Goal: Task Accomplishment & Management: Use online tool/utility

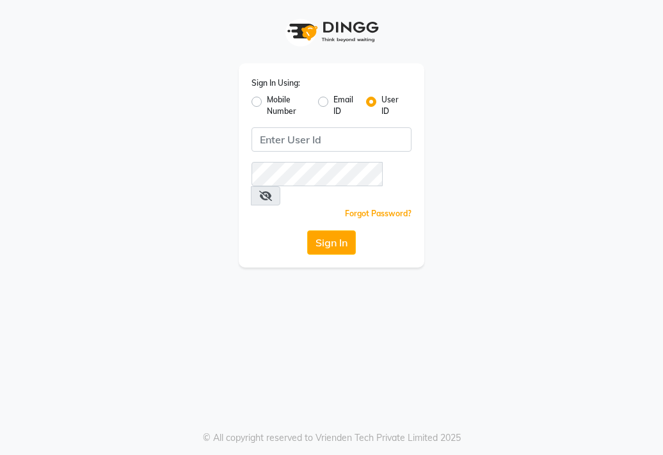
click at [267, 104] on label "Mobile Number" at bounding box center [287, 105] width 41 height 23
click at [267, 102] on input "Mobile Number" at bounding box center [271, 98] width 8 height 8
radio input "true"
radio input "false"
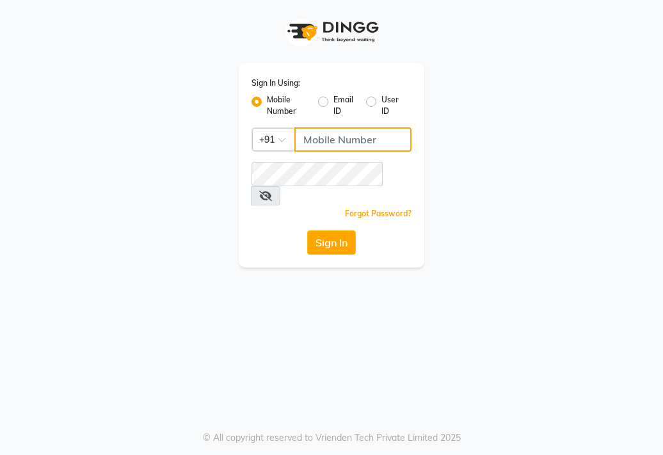
click at [298, 140] on input "Username" at bounding box center [352, 139] width 117 height 24
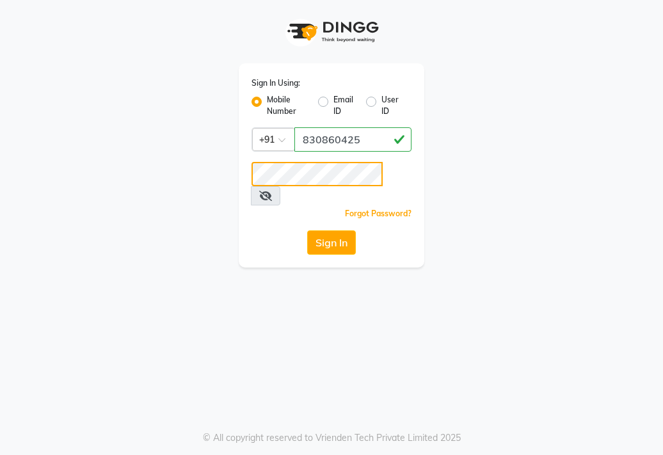
click at [307, 230] on button "Sign In" at bounding box center [331, 242] width 49 height 24
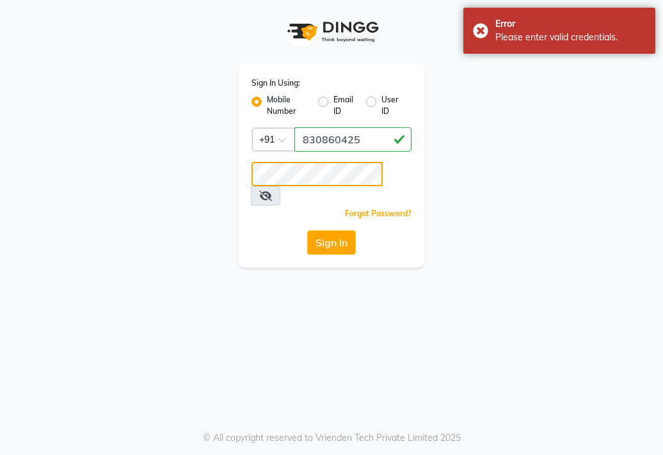
click at [307, 230] on button "Sign In" at bounding box center [331, 242] width 49 height 24
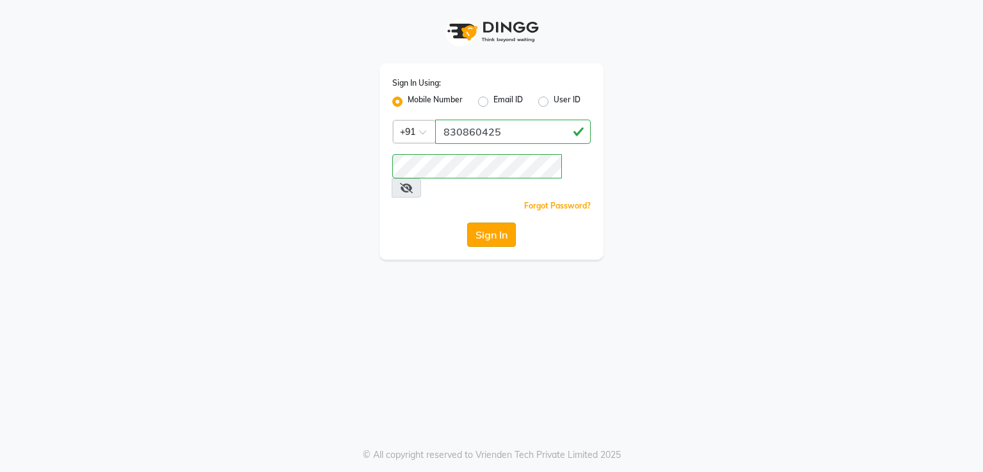
click at [509, 223] on button "Sign In" at bounding box center [491, 235] width 49 height 24
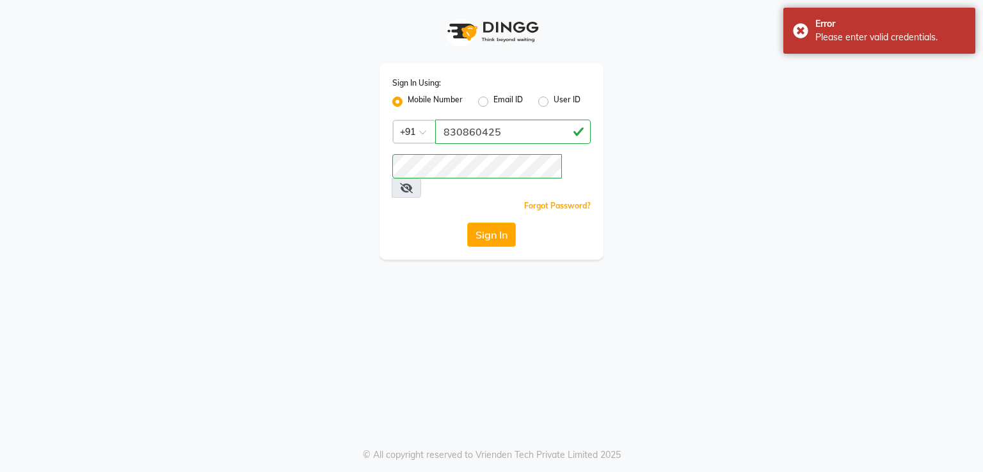
click at [413, 183] on icon at bounding box center [406, 188] width 13 height 10
click at [310, 173] on div "Sign In Using: Mobile Number Email ID User ID Country Code × +91 830860425 Reme…" at bounding box center [492, 130] width 730 height 260
click at [467, 223] on button "Sign In" at bounding box center [491, 235] width 49 height 24
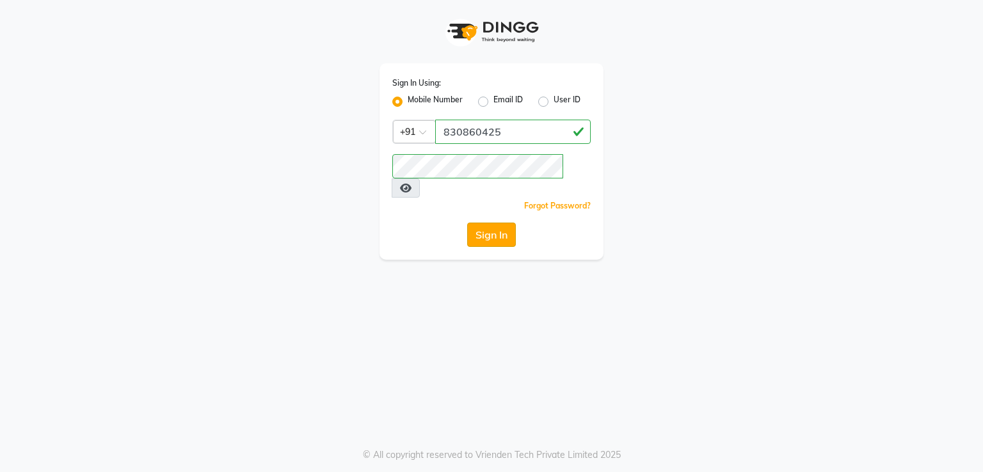
click at [495, 223] on button "Sign In" at bounding box center [491, 235] width 49 height 24
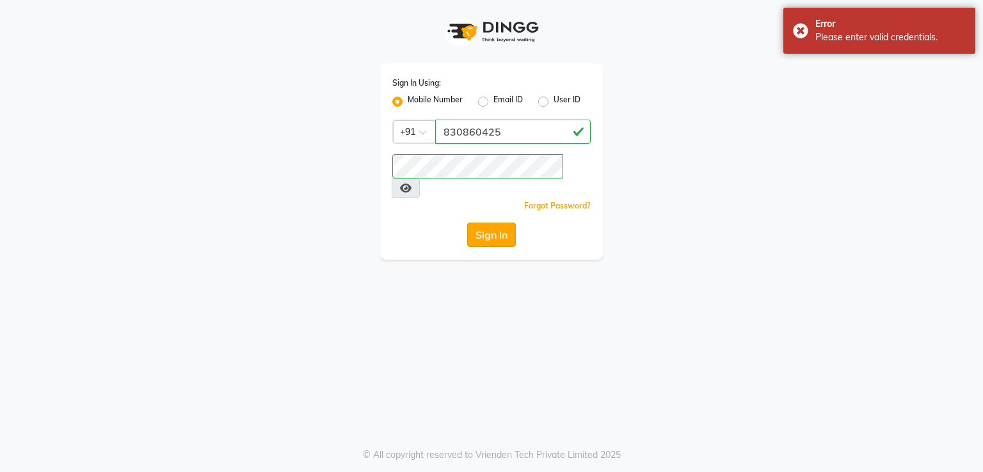
click at [495, 223] on button "Sign In" at bounding box center [491, 235] width 49 height 24
click at [485, 136] on input "830860425" at bounding box center [513, 132] width 156 height 24
click at [495, 131] on input "830860425" at bounding box center [513, 132] width 156 height 24
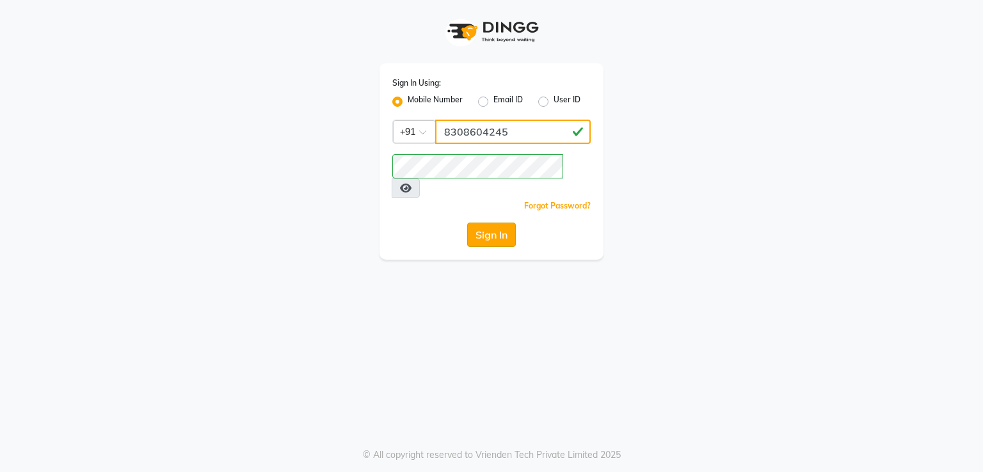
type input "8308604245"
click at [504, 223] on button "Sign In" at bounding box center [491, 235] width 49 height 24
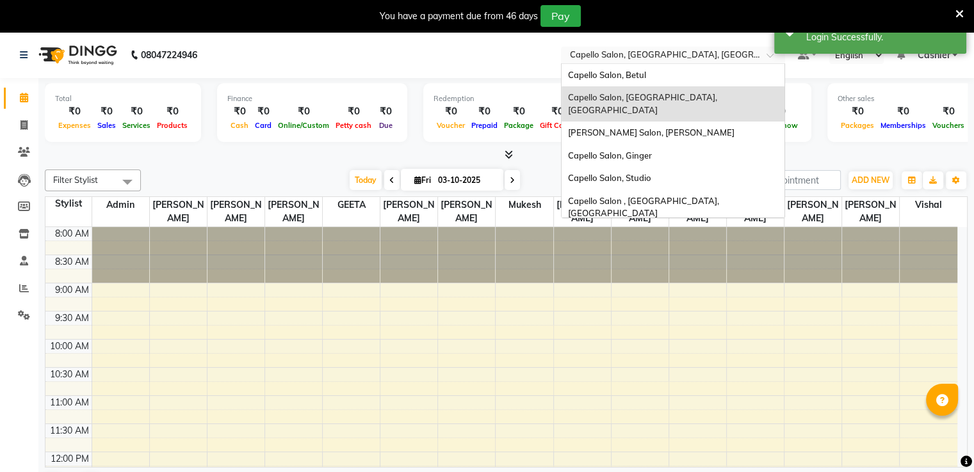
click at [662, 59] on input "text" at bounding box center [660, 56] width 186 height 13
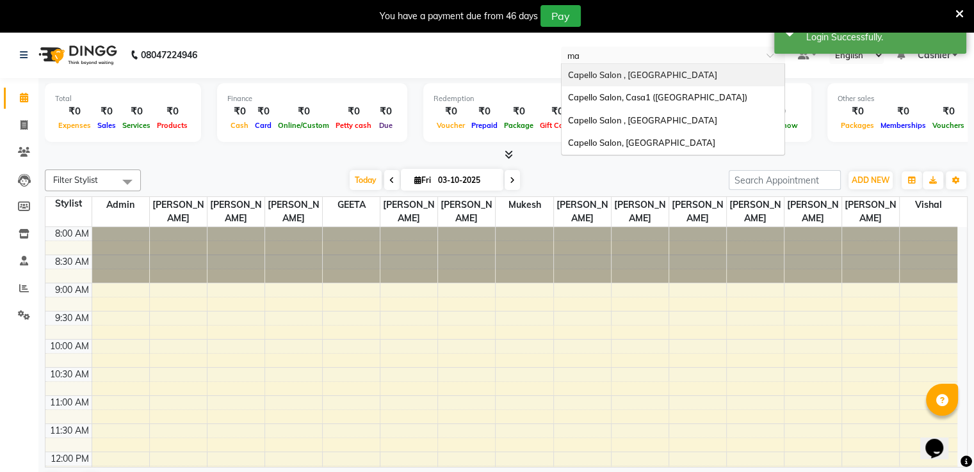
type input "man"
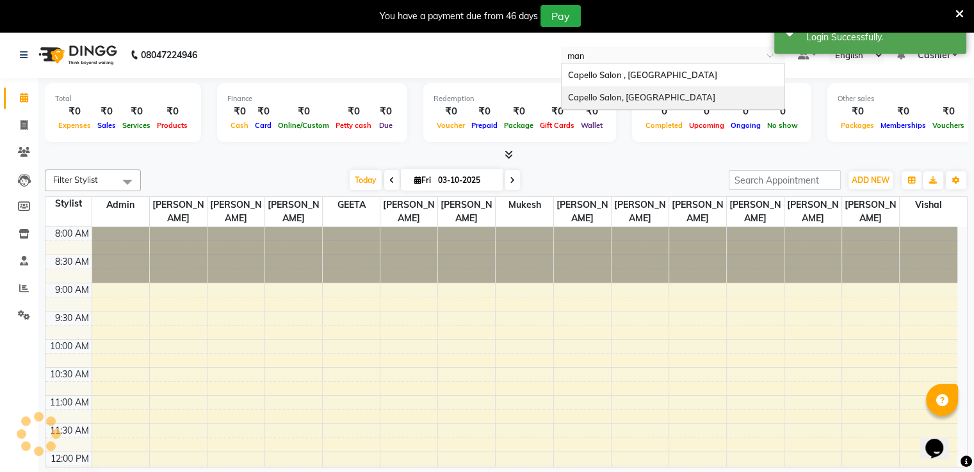
click at [662, 90] on div "Capello Salon, [GEOGRAPHIC_DATA]" at bounding box center [672, 97] width 223 height 23
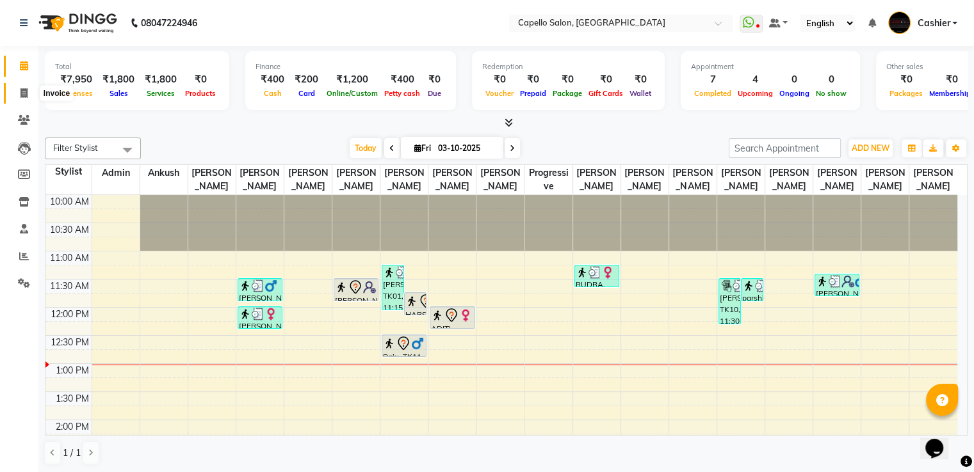
click at [24, 97] on icon at bounding box center [23, 93] width 7 height 10
select select "3476"
select select "service"
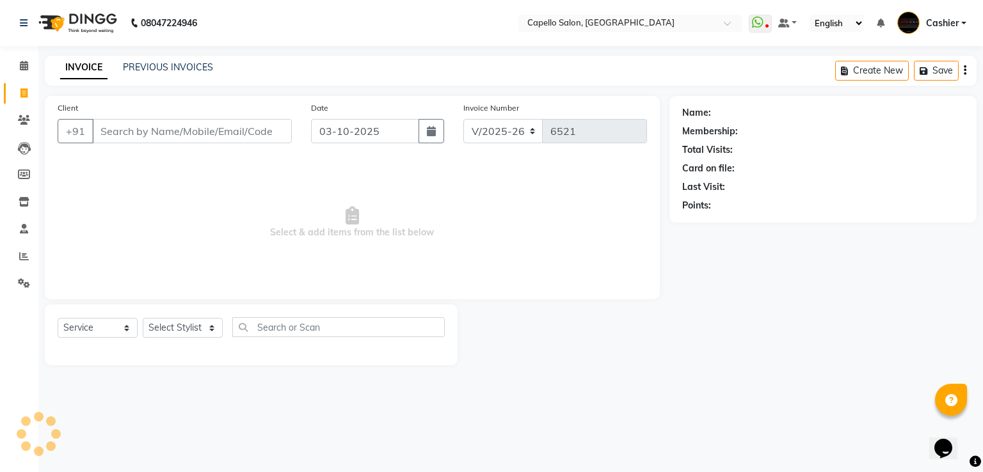
click at [138, 61] on div "PREVIOUS INVOICES" at bounding box center [168, 67] width 90 height 13
click at [146, 69] on link "PREVIOUS INVOICES" at bounding box center [168, 67] width 90 height 12
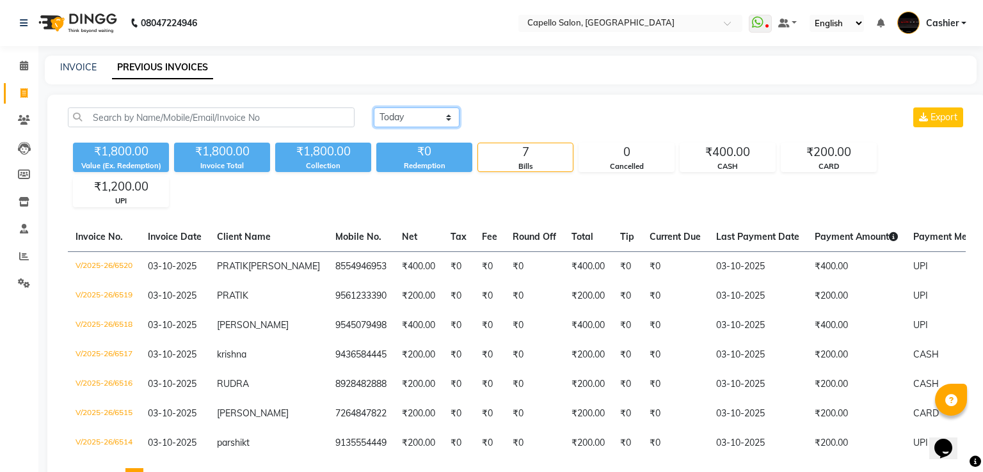
click at [426, 116] on select "[DATE] [DATE] Custom Range" at bounding box center [417, 118] width 86 height 20
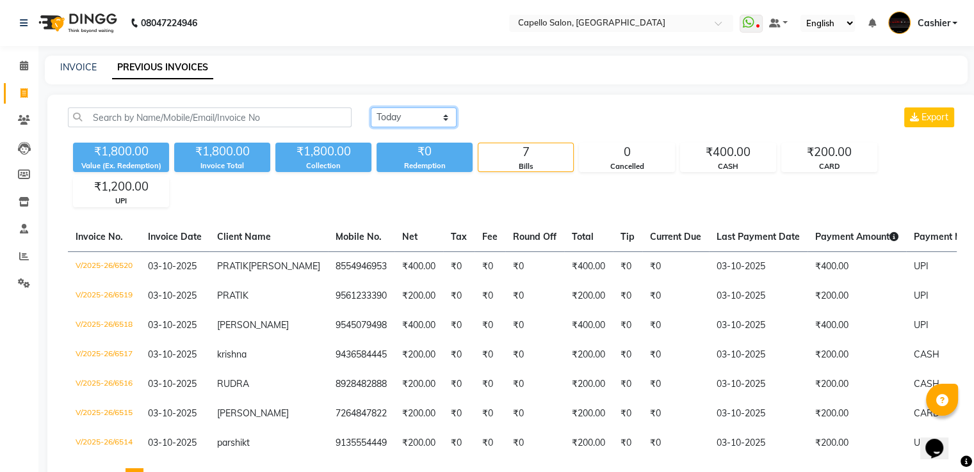
select select "range"
click at [371, 108] on select "[DATE] [DATE] Custom Range" at bounding box center [414, 118] width 86 height 20
click at [506, 116] on input "03-10-2025" at bounding box center [518, 118] width 90 height 18
select select "10"
select select "2025"
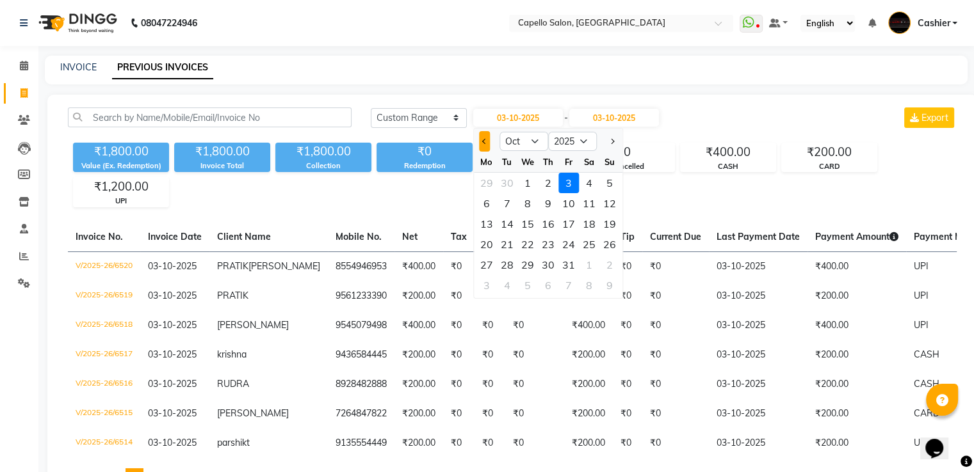
click at [480, 136] on button "Previous month" at bounding box center [484, 141] width 11 height 20
select select "9"
click at [487, 180] on div "1" at bounding box center [486, 183] width 20 height 20
type input "01-09-2025"
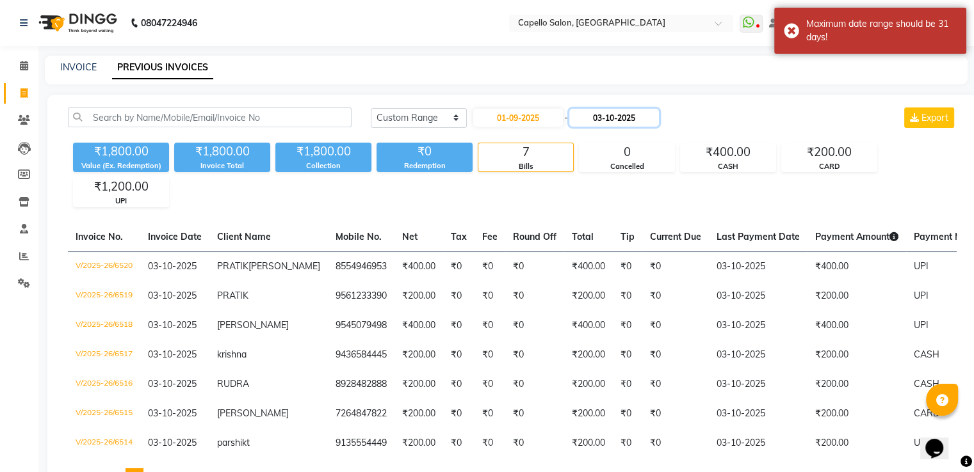
click at [602, 120] on input "03-10-2025" at bounding box center [614, 118] width 90 height 18
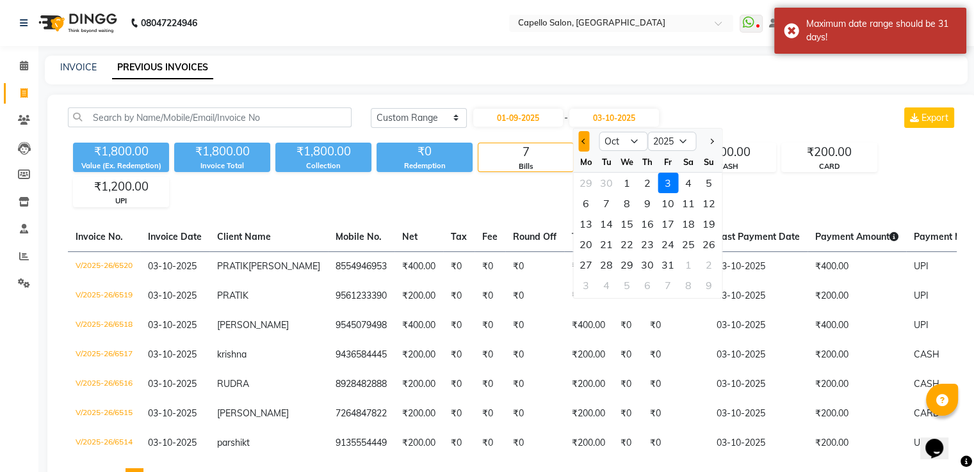
click at [584, 142] on span "Previous month" at bounding box center [583, 141] width 5 height 5
select select "9"
click at [608, 262] on div "30" at bounding box center [606, 265] width 20 height 20
type input "30-09-2025"
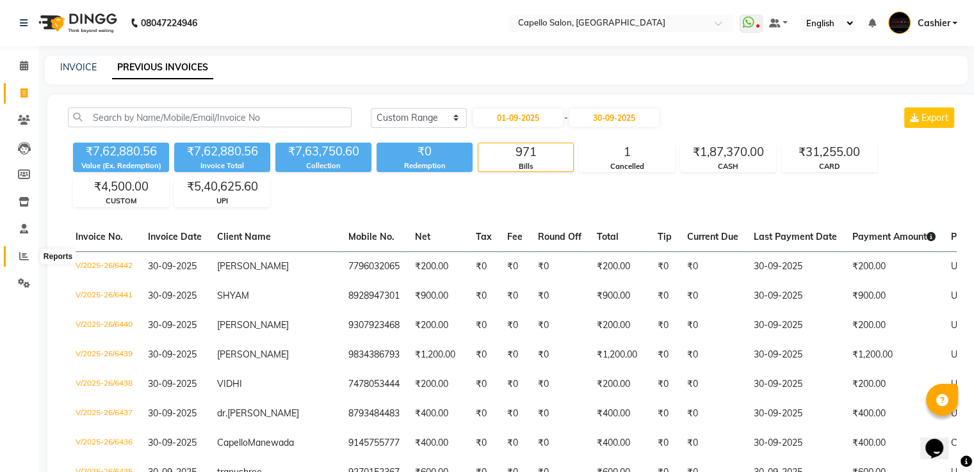
click at [16, 259] on span at bounding box center [24, 257] width 22 height 15
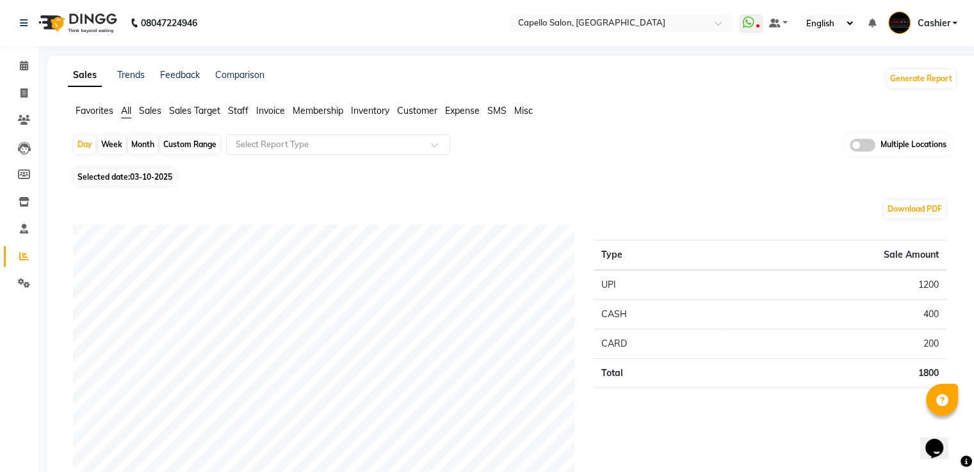
click at [376, 111] on span "Inventory" at bounding box center [370, 111] width 38 height 12
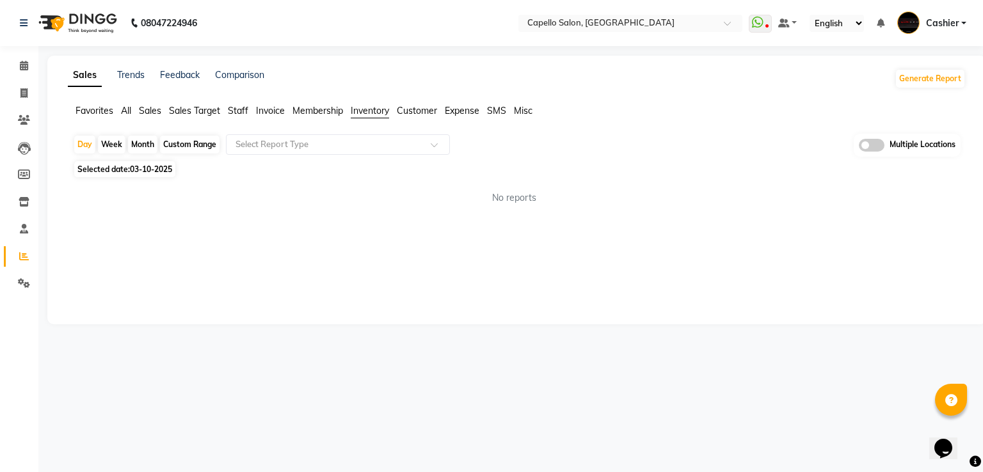
click at [137, 147] on div "Month" at bounding box center [142, 145] width 29 height 18
select select "10"
select select "2025"
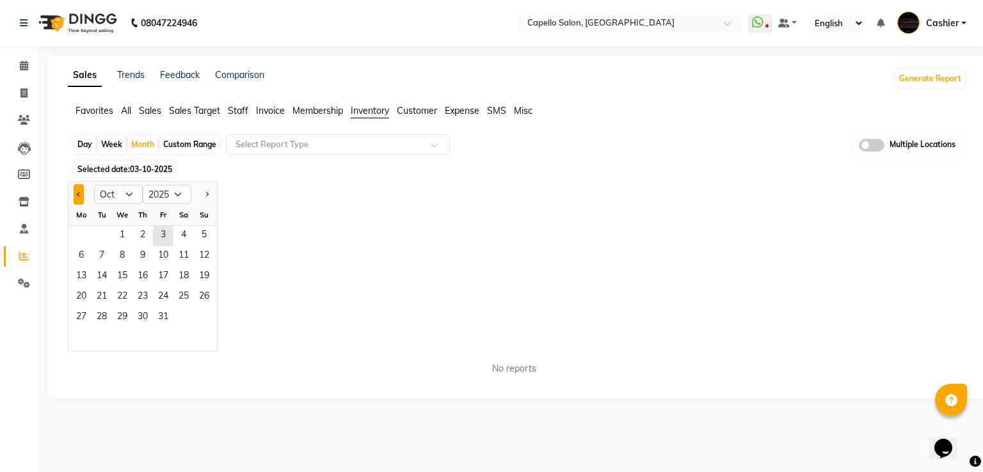
click at [77, 193] on span "Previous month" at bounding box center [79, 193] width 4 height 4
select select "9"
click at [85, 231] on span "1" at bounding box center [81, 236] width 20 height 20
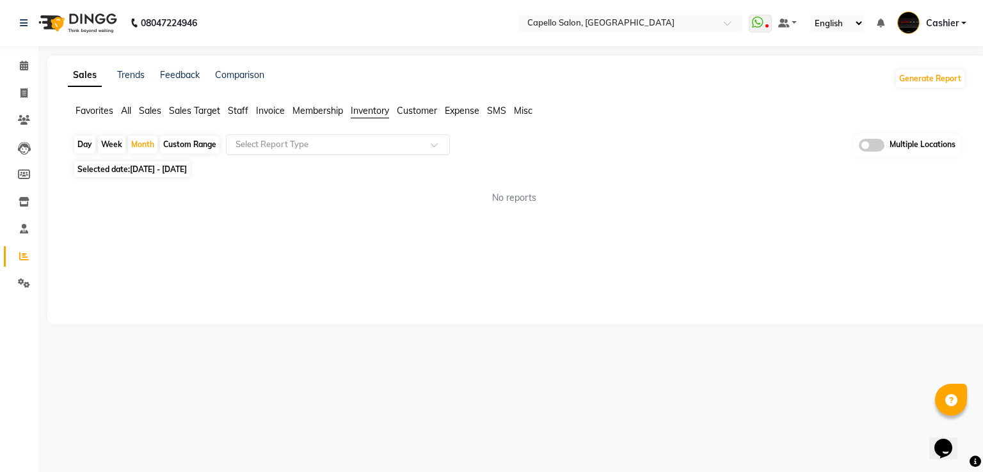
click at [303, 151] on div "Select Report Type" at bounding box center [338, 144] width 224 height 20
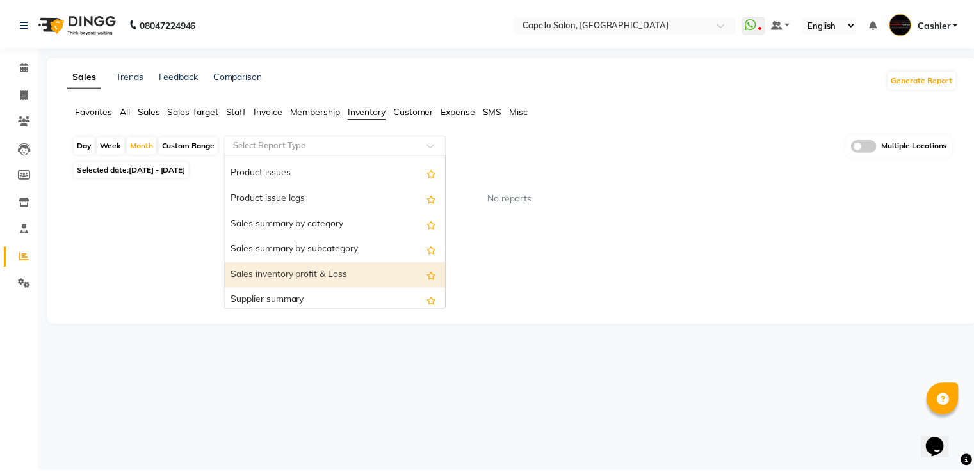
scroll to position [64, 0]
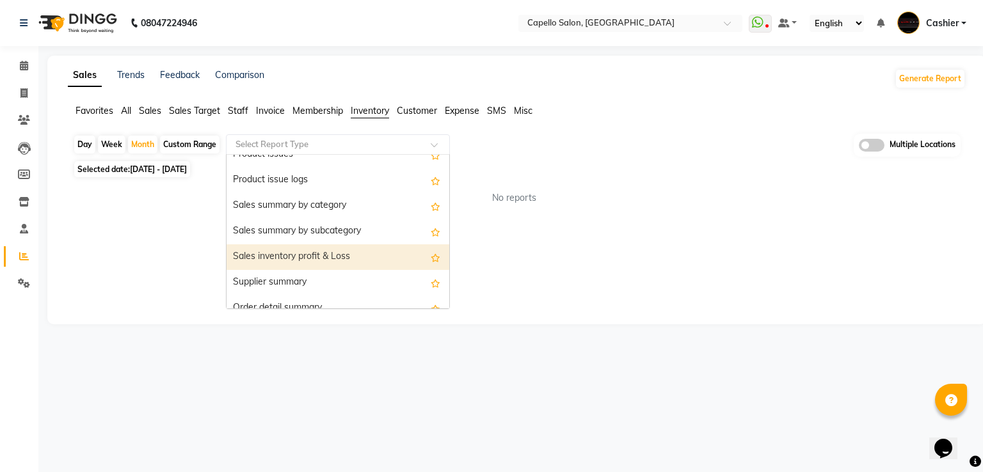
click at [320, 257] on div "Sales inventory profit & Loss" at bounding box center [338, 257] width 223 height 26
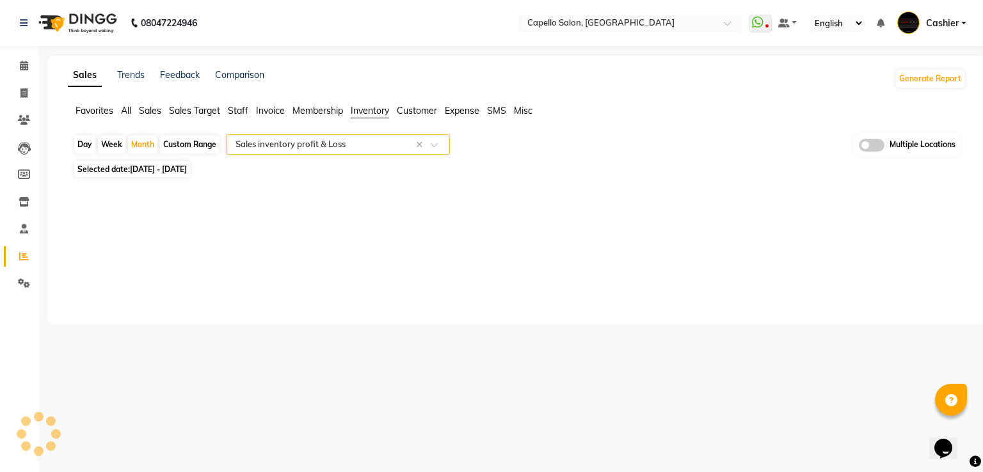
select select "full_report"
select select "csv"
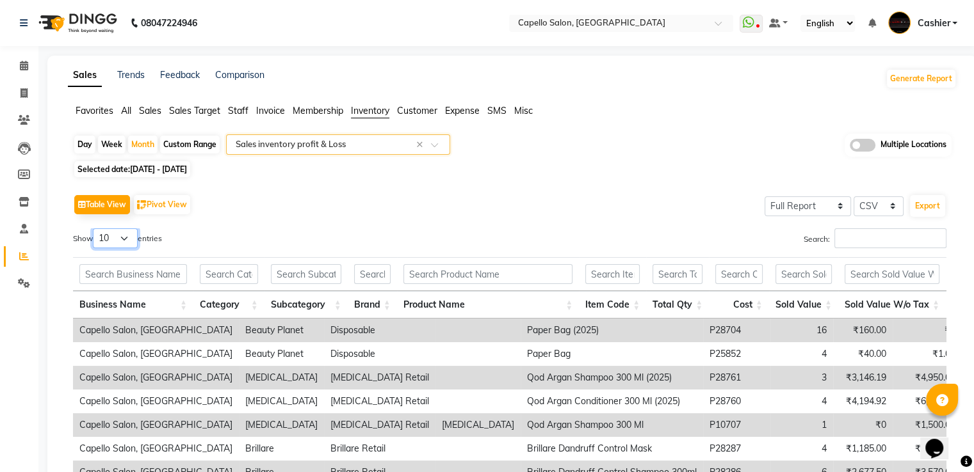
click at [127, 241] on select "10 25 50 100" at bounding box center [115, 238] width 45 height 20
select select "100"
click at [95, 228] on select "10 25 50 100" at bounding box center [115, 238] width 45 height 20
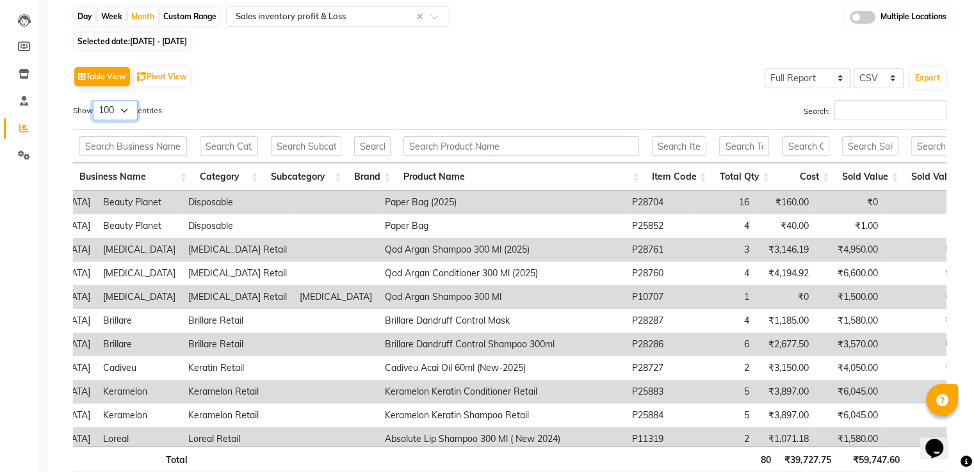
scroll to position [0, 142]
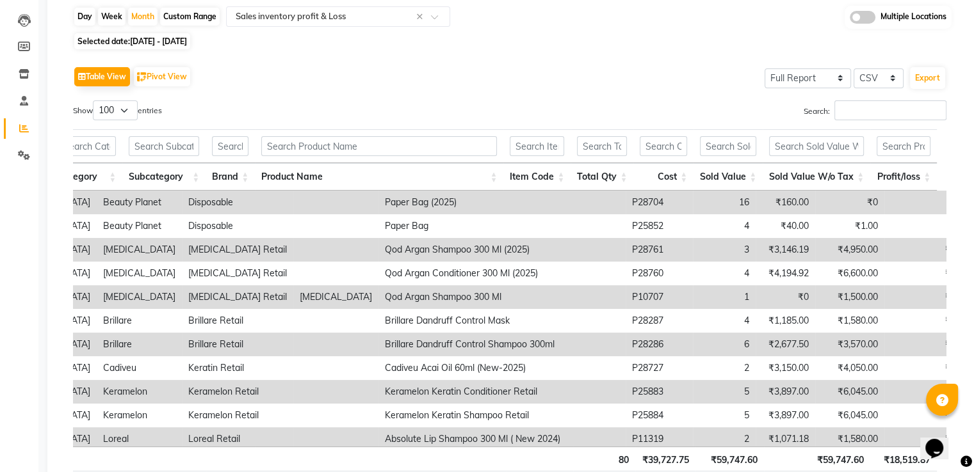
click at [255, 80] on div "Table View Pivot View Select Full Report Filtered Report Select CSV PDF Export" at bounding box center [509, 76] width 873 height 27
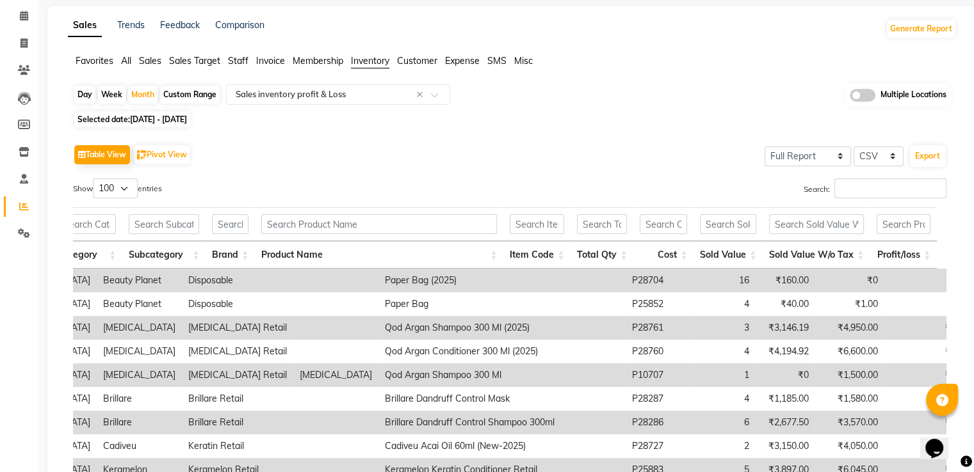
scroll to position [64, 0]
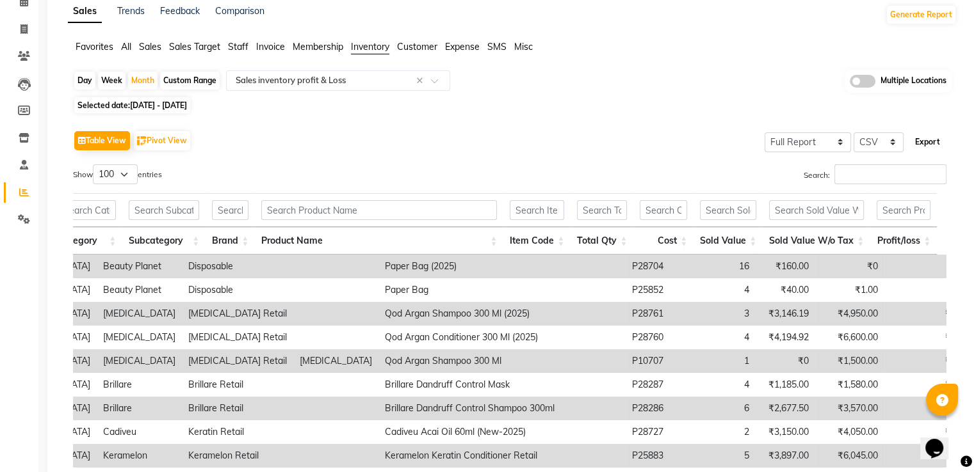
click at [939, 141] on button "Export" at bounding box center [927, 142] width 35 height 22
click at [329, 80] on input "text" at bounding box center [325, 80] width 184 height 13
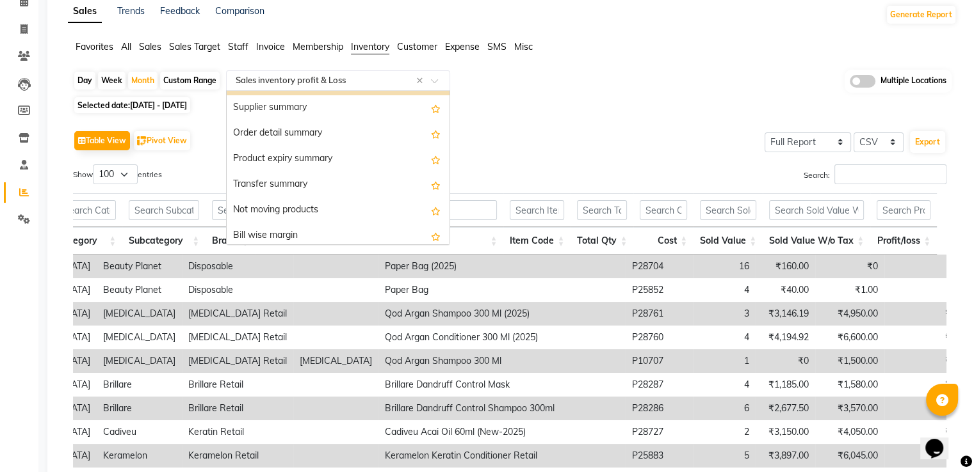
scroll to position [282, 0]
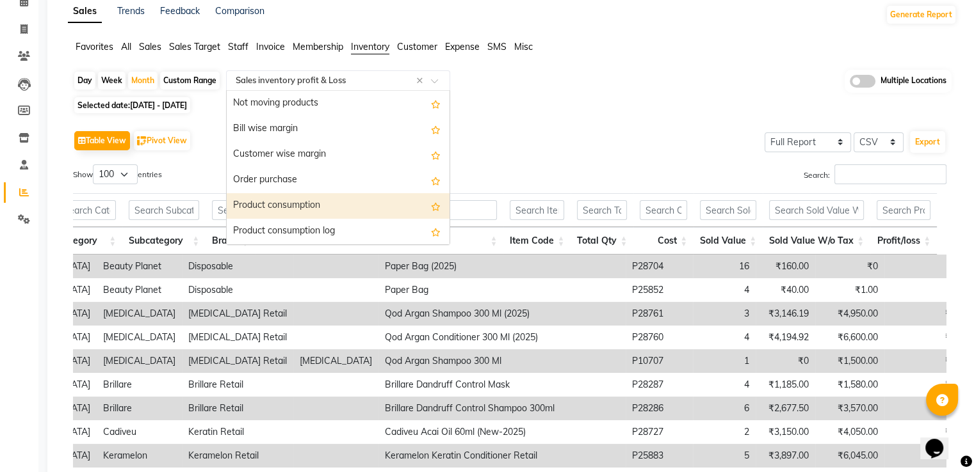
click at [328, 199] on div "Product consumption" at bounding box center [338, 206] width 223 height 26
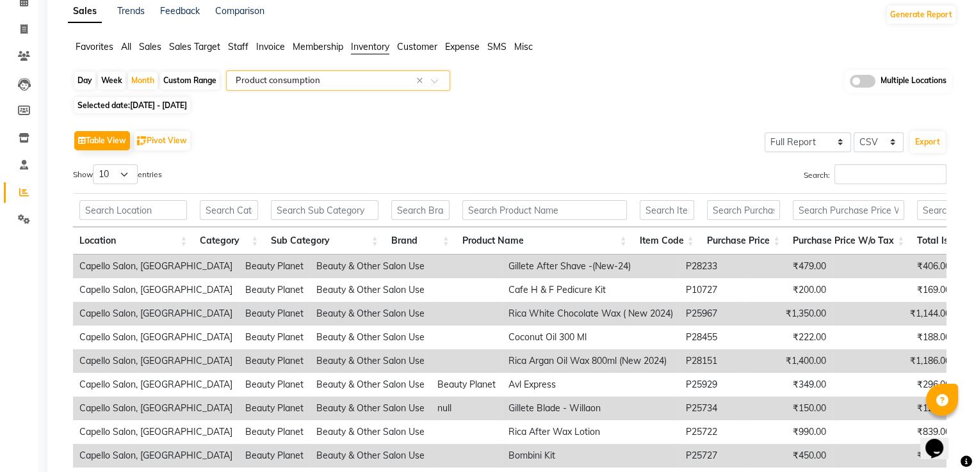
scroll to position [0, 0]
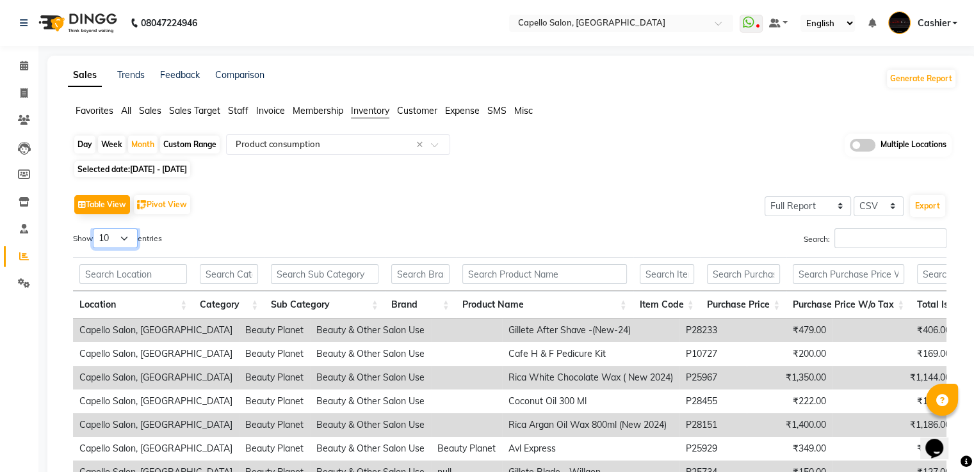
click at [122, 237] on select "10 25 50 100" at bounding box center [115, 238] width 45 height 20
select select "100"
click at [95, 228] on select "10 25 50 100" at bounding box center [115, 238] width 45 height 20
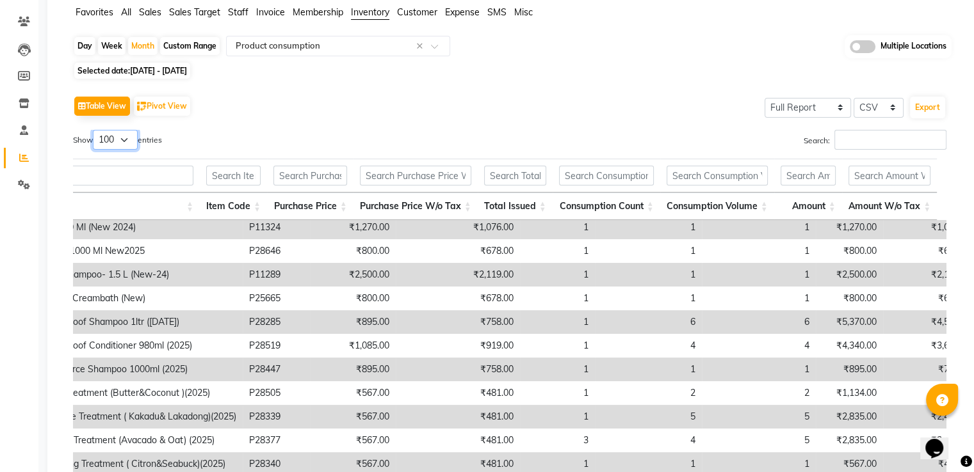
scroll to position [79, 0]
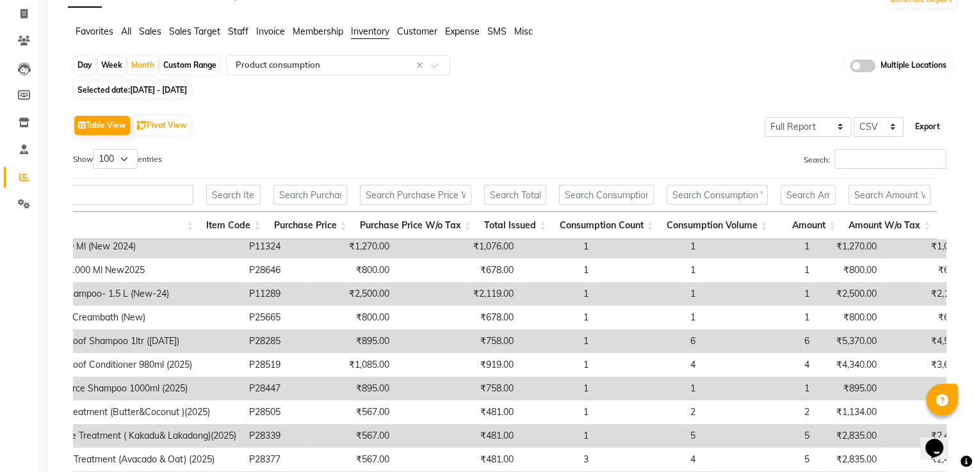
click at [929, 128] on button "Export" at bounding box center [927, 127] width 35 height 22
click at [457, 31] on span "Expense" at bounding box center [462, 32] width 35 height 12
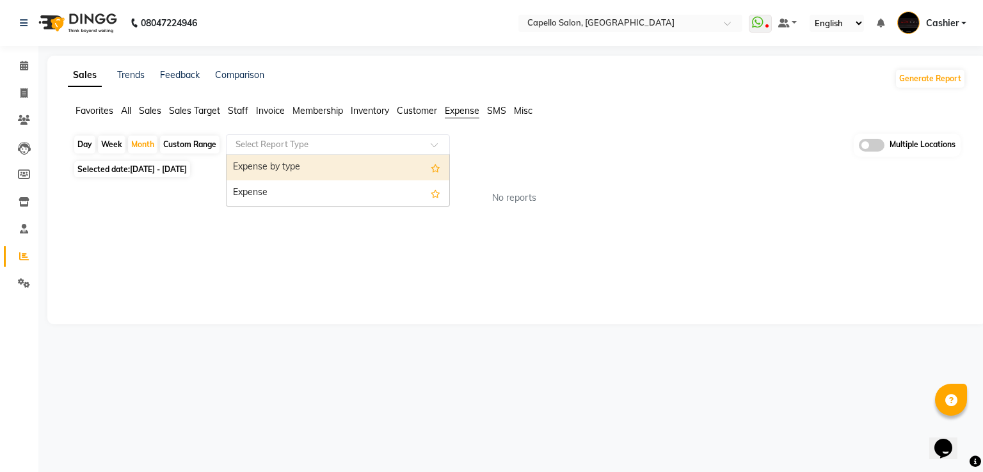
click at [344, 151] on div "Select Report Type" at bounding box center [338, 144] width 224 height 20
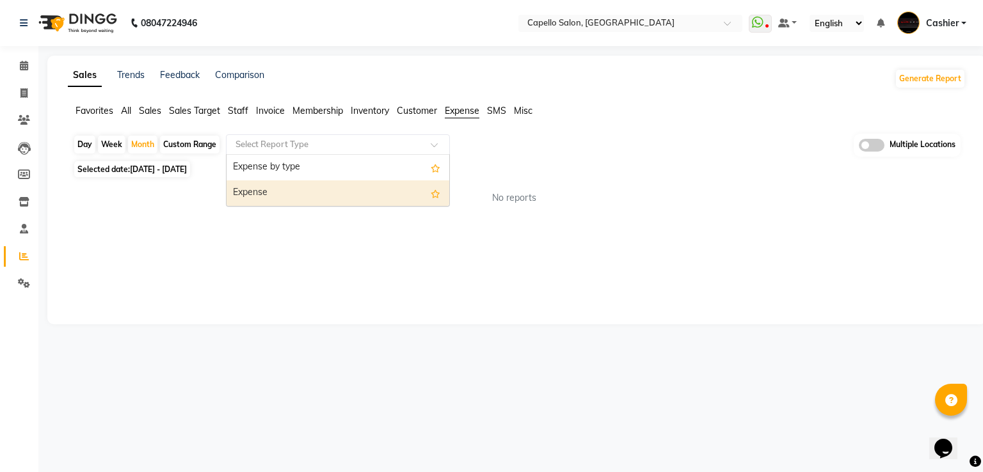
click at [328, 184] on div "Expense" at bounding box center [338, 193] width 223 height 26
select select "full_report"
select select "csv"
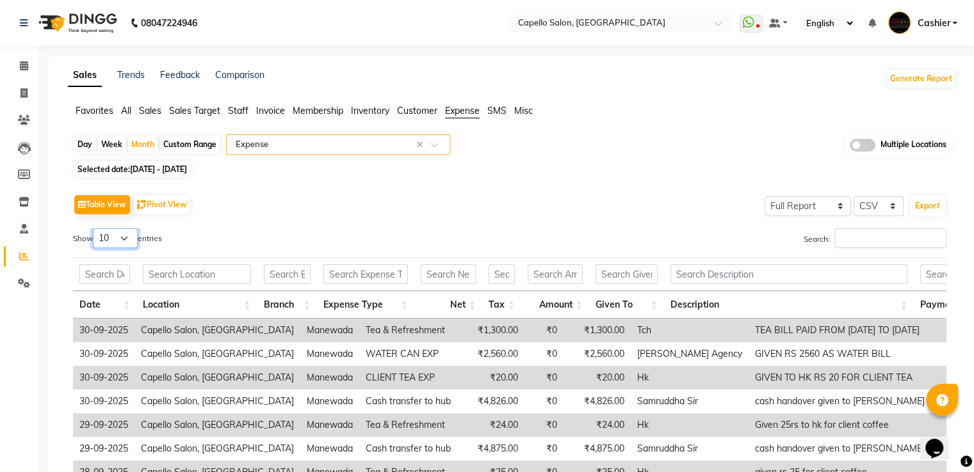
click at [125, 239] on select "10 25 50 100" at bounding box center [115, 238] width 45 height 20
select select "100"
click at [95, 228] on select "10 25 50 100" at bounding box center [115, 238] width 45 height 20
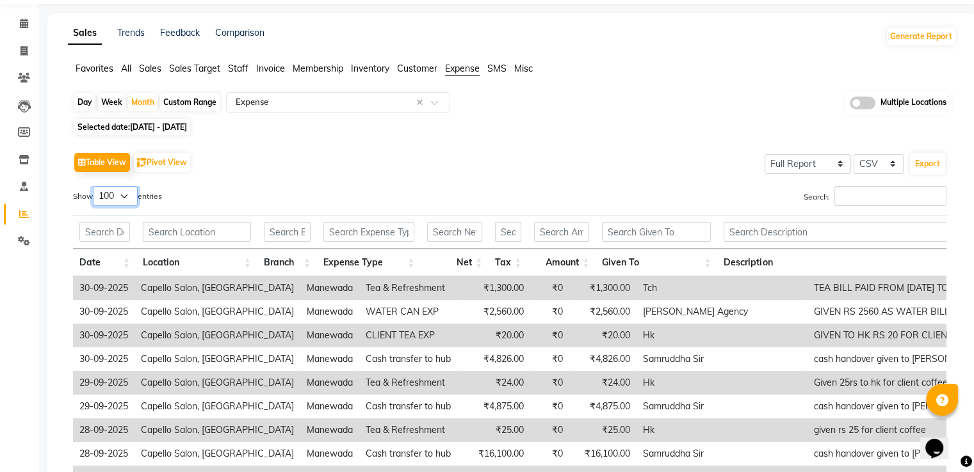
scroll to position [64, 0]
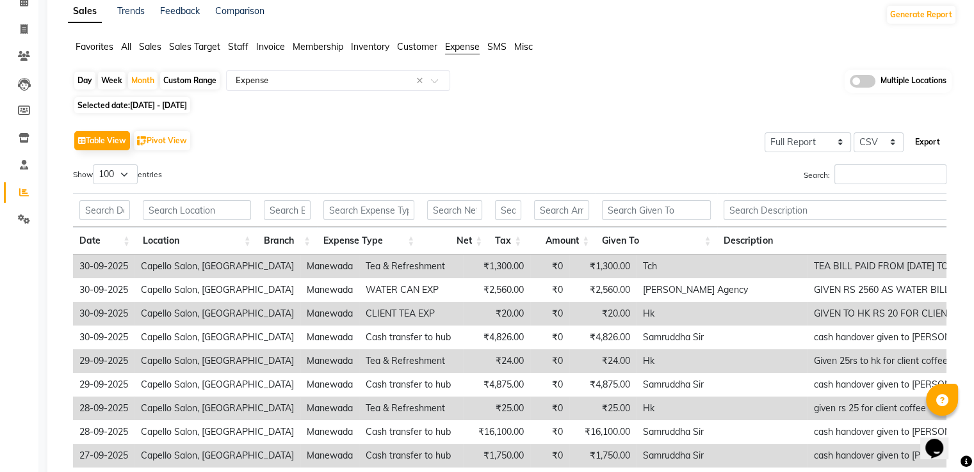
click at [935, 139] on button "Export" at bounding box center [927, 142] width 35 height 22
